Goal: Find specific page/section: Find specific page/section

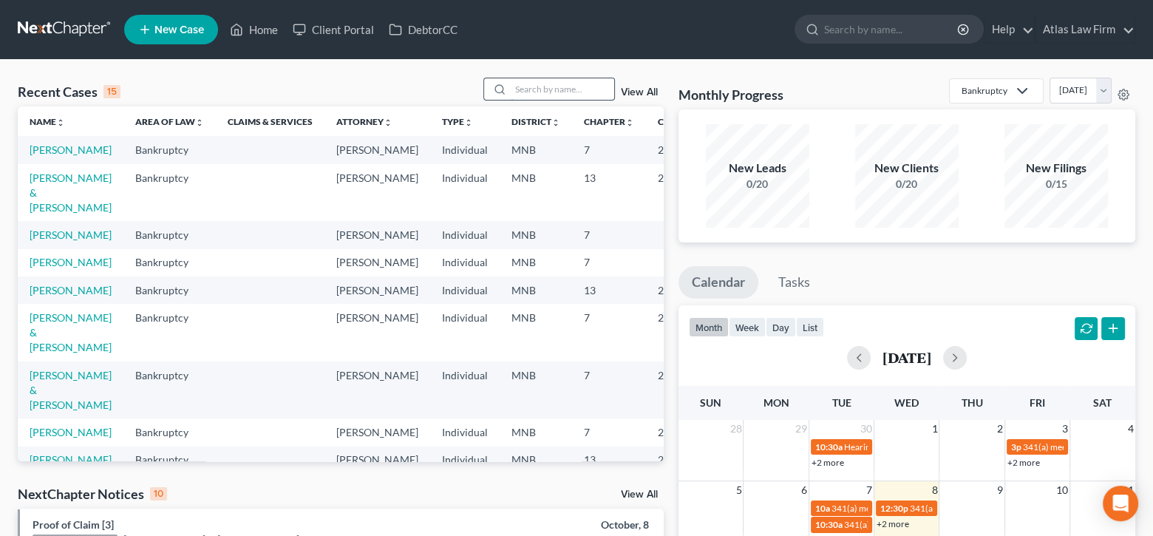
click at [571, 91] on input "search" at bounding box center [562, 88] width 103 height 21
type input "talbo"
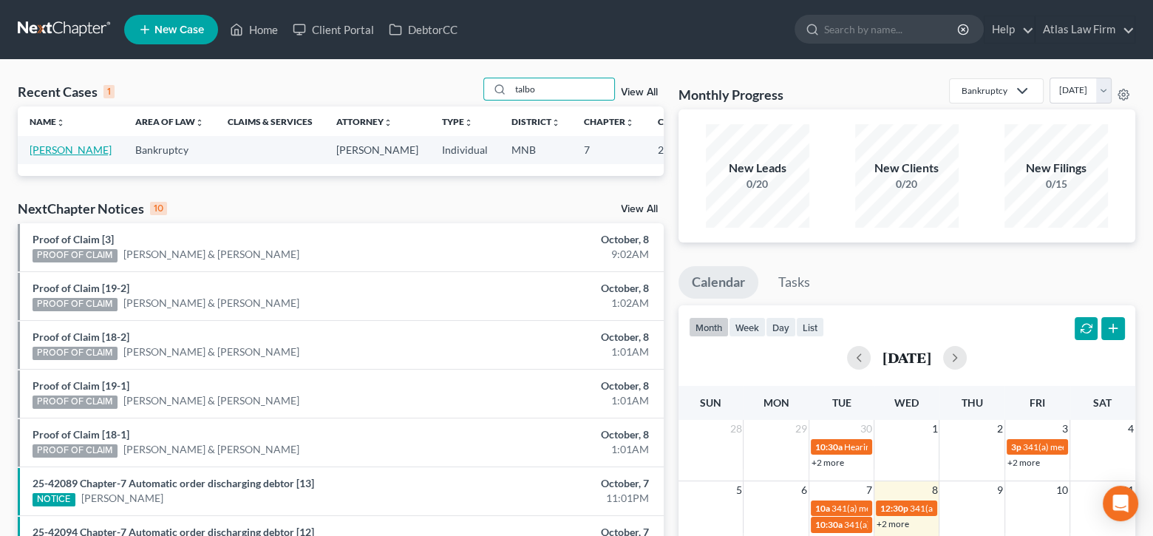
click at [57, 152] on link "[PERSON_NAME]" at bounding box center [71, 149] width 82 height 13
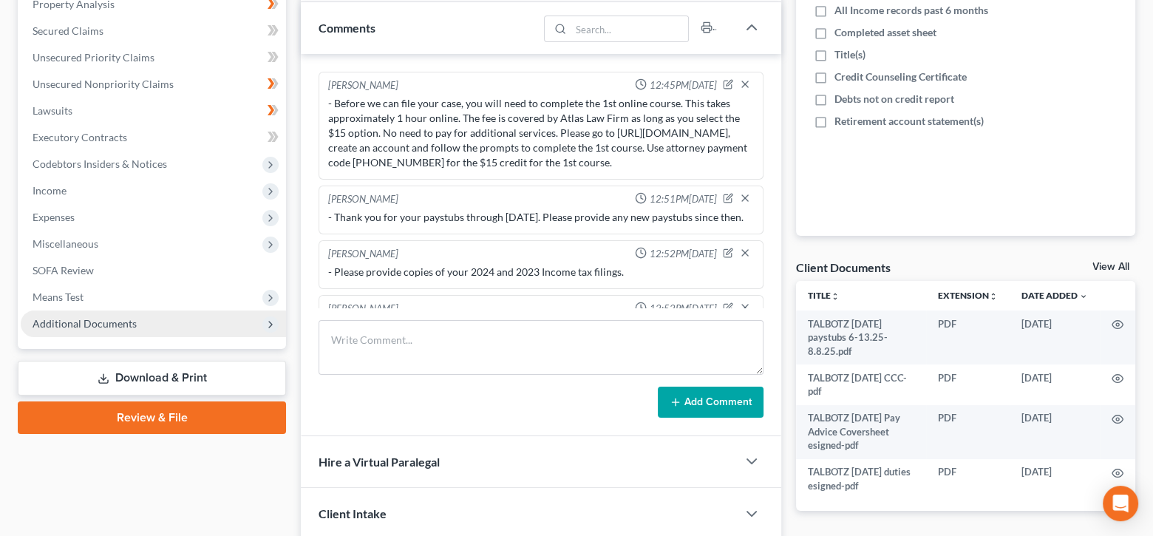
scroll to position [405, 0]
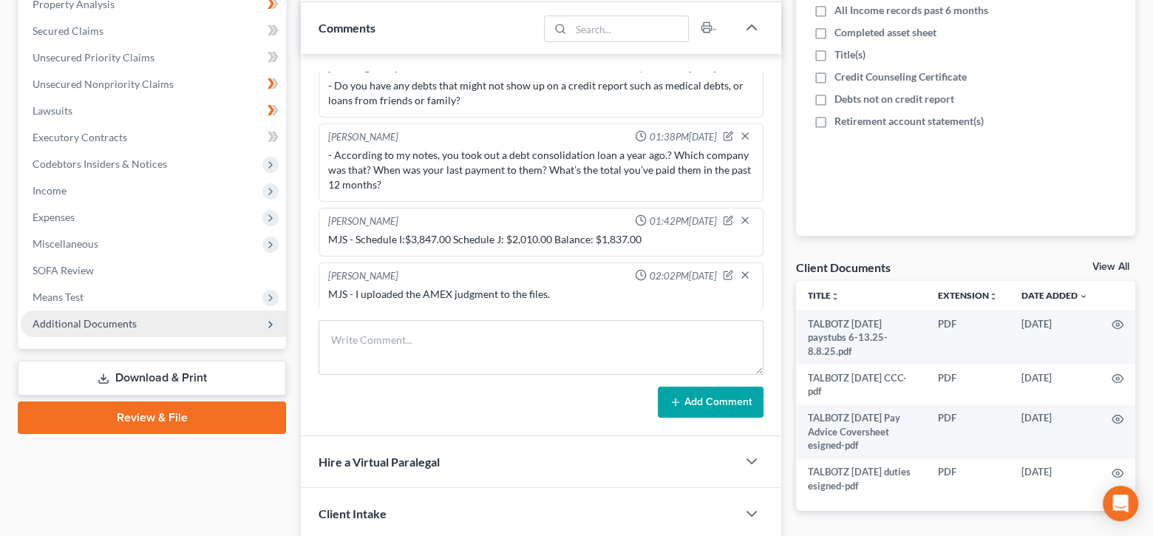
click at [105, 320] on span "Additional Documents" at bounding box center [85, 323] width 104 height 13
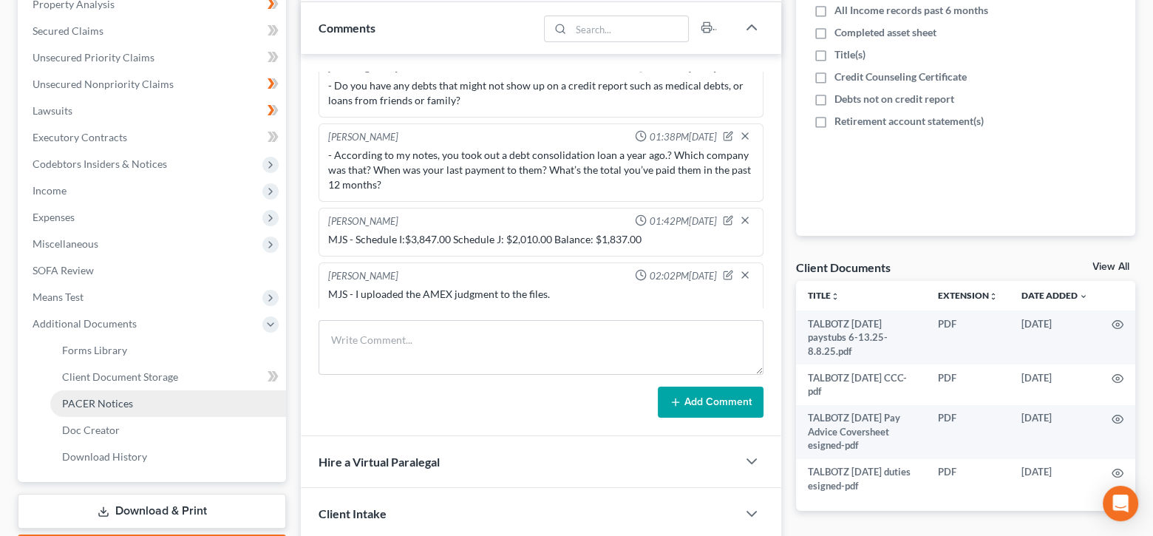
click at [123, 406] on span "PACER Notices" at bounding box center [97, 403] width 71 height 13
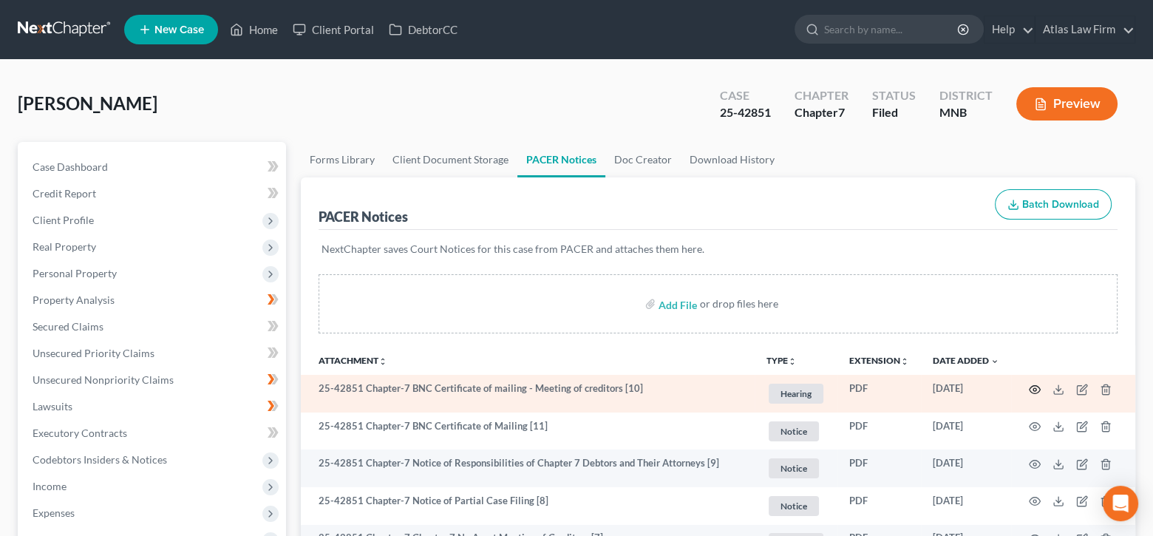
click at [1034, 385] on icon "button" at bounding box center [1035, 390] width 12 height 12
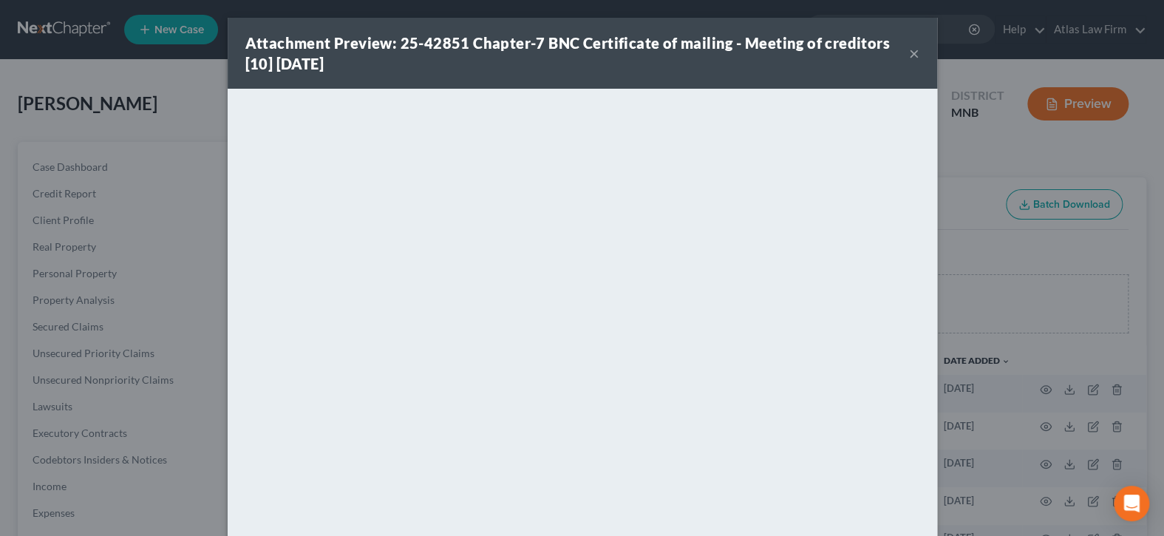
click at [909, 51] on button "×" at bounding box center [914, 53] width 10 height 18
